Goal: Check status

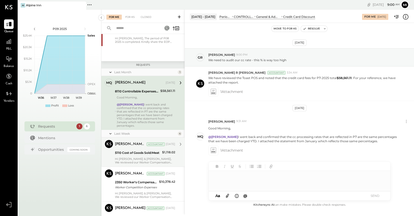
scroll to position [35, 0]
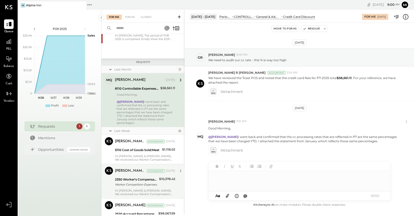
click at [159, 180] on div "$10,378.42" at bounding box center [167, 182] width 16 height 11
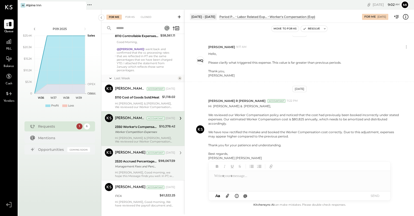
scroll to position [92, 0]
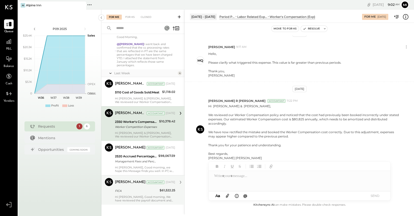
click at [152, 190] on div "[PERSON_NAME] Accountant [DATE] FICA $61,522.25 Hi [PERSON_NAME], Good morning,…" at bounding box center [145, 190] width 60 height 24
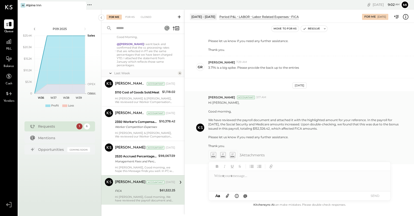
click at [233, 156] on icon at bounding box center [231, 155] width 5 height 6
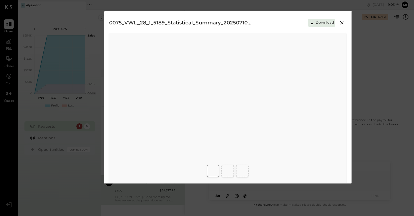
click at [340, 24] on icon at bounding box center [342, 23] width 4 height 4
